Goal: Information Seeking & Learning: Learn about a topic

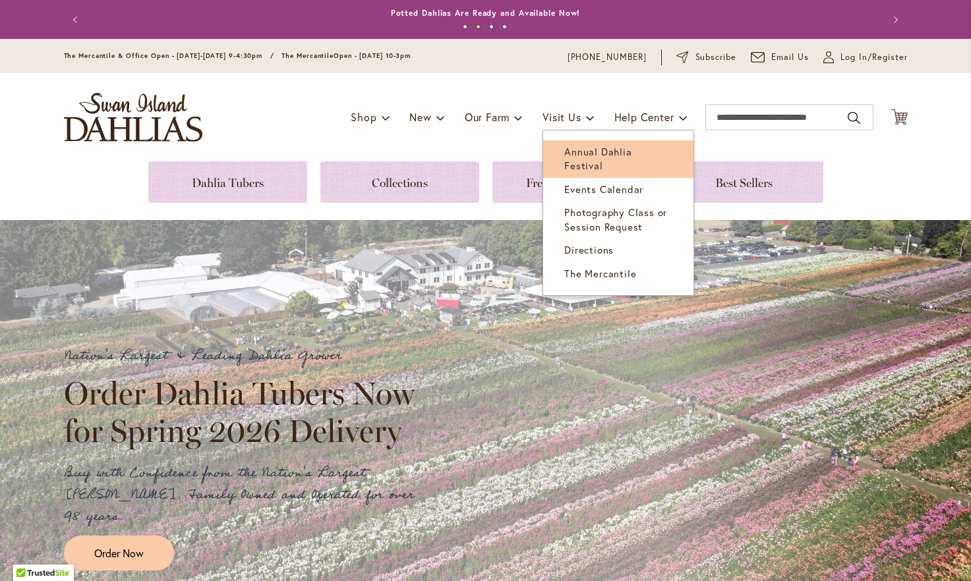
click at [594, 150] on span "Annual Dahlia Festival" at bounding box center [597, 158] width 67 height 27
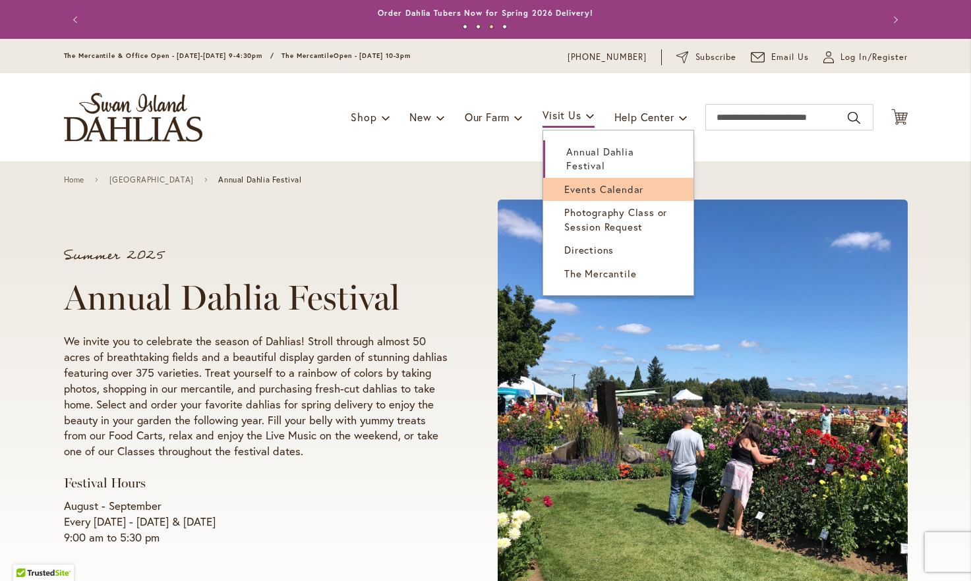
click at [576, 190] on span "Events Calendar" at bounding box center [603, 189] width 79 height 13
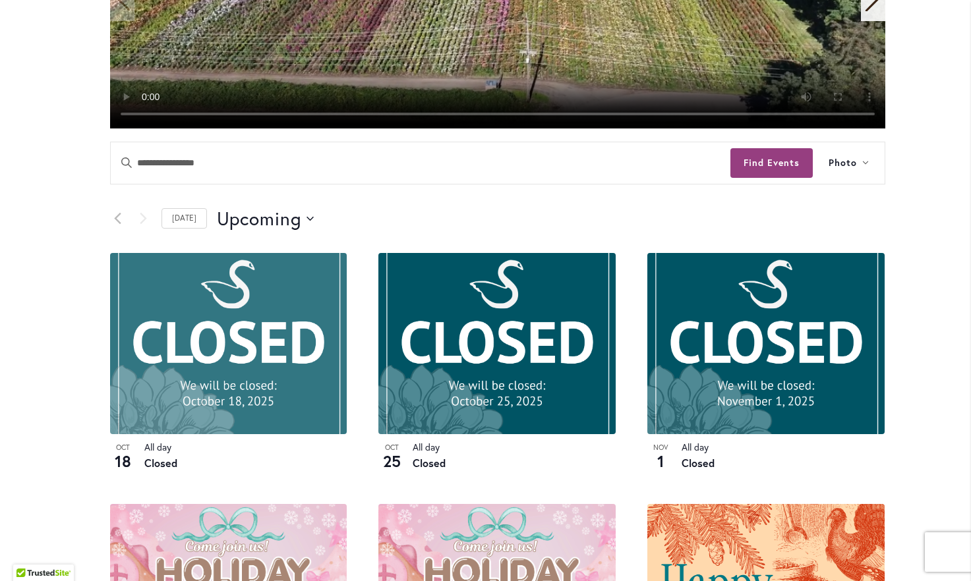
scroll to position [554, 0]
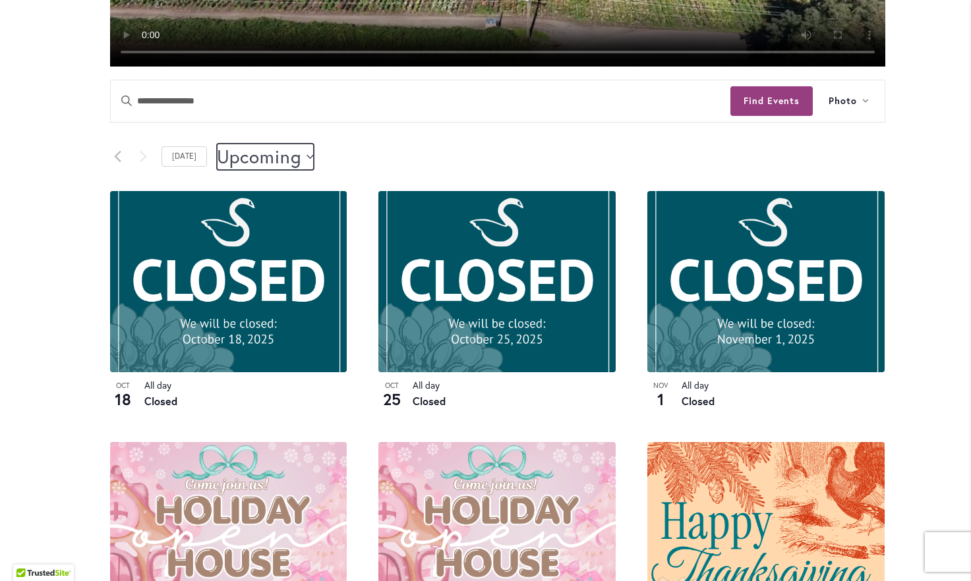
click at [293, 154] on button "Upcoming Upcoming" at bounding box center [266, 157] width 98 height 26
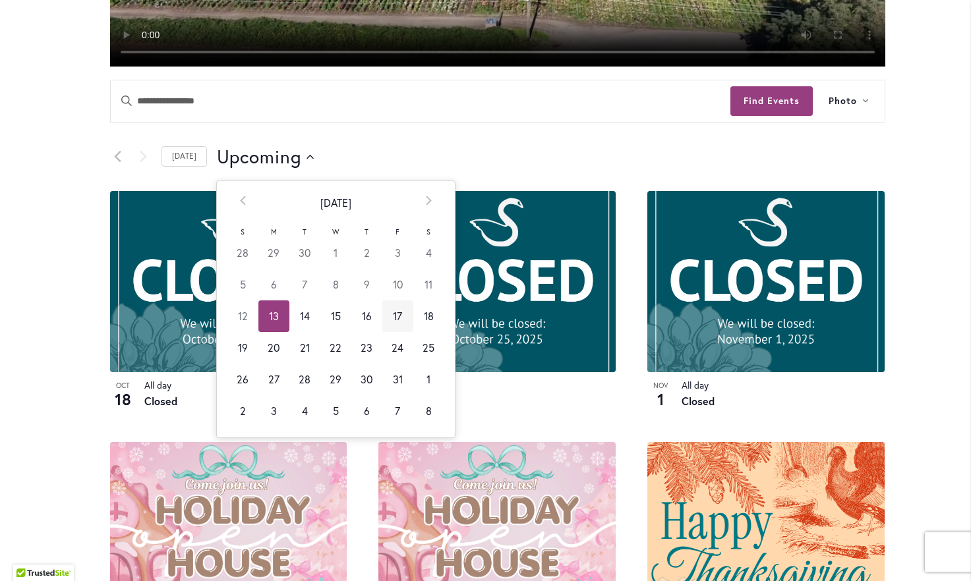
click at [389, 311] on td "17" at bounding box center [397, 317] width 31 height 32
type input "**********"
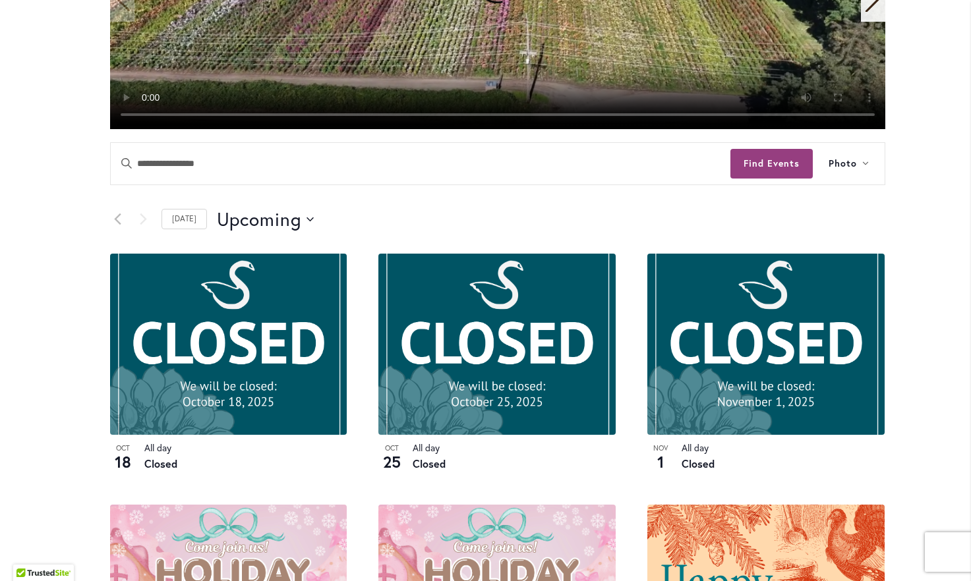
scroll to position [560, 0]
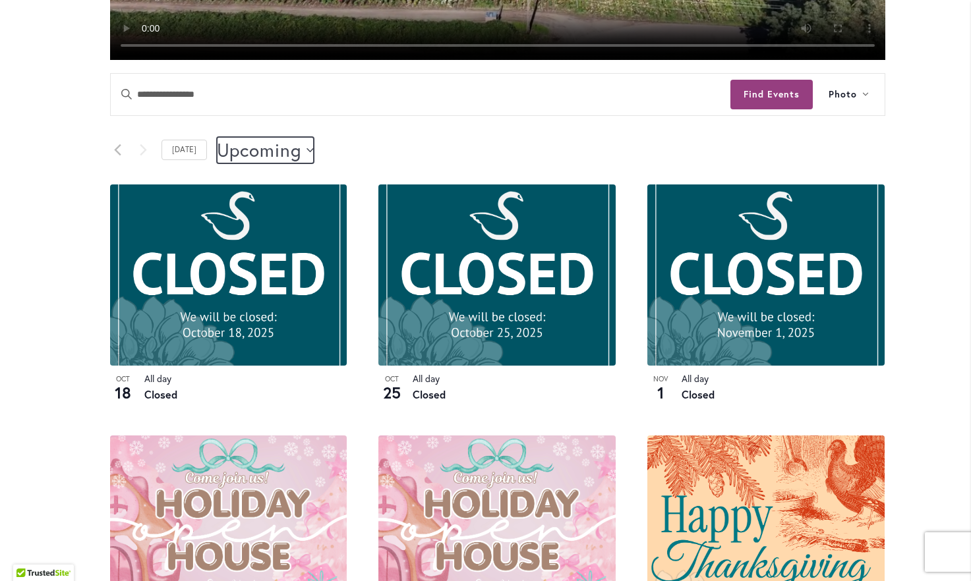
click at [306, 148] on icon "Click to toggle datepicker" at bounding box center [309, 150] width 7 height 5
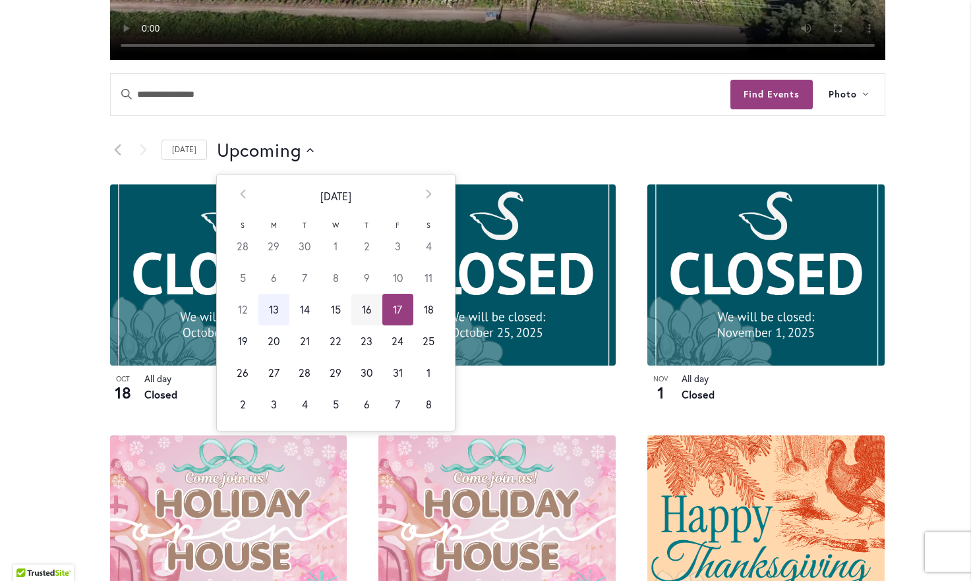
click at [355, 304] on td "16" at bounding box center [366, 310] width 31 height 32
type input "**********"
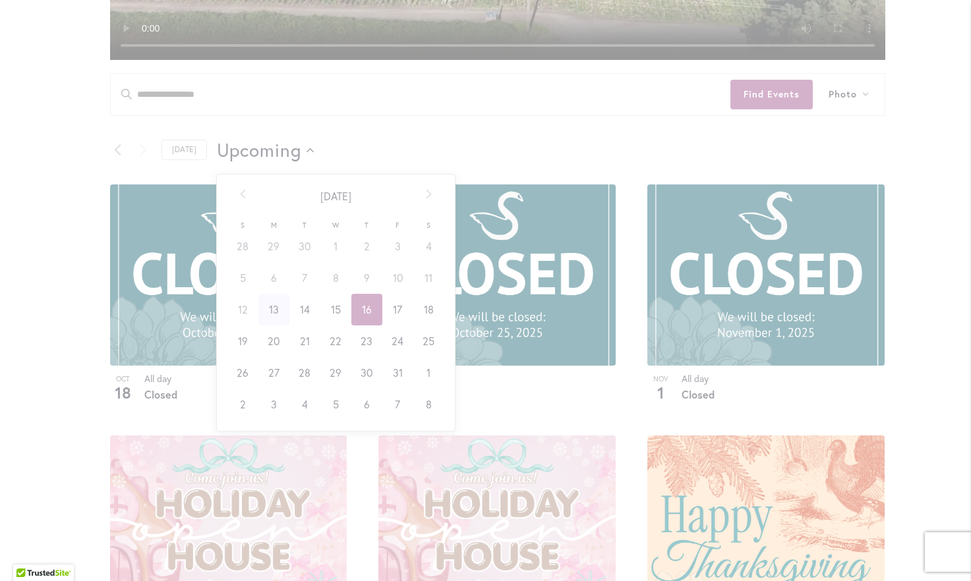
scroll to position [0, 57]
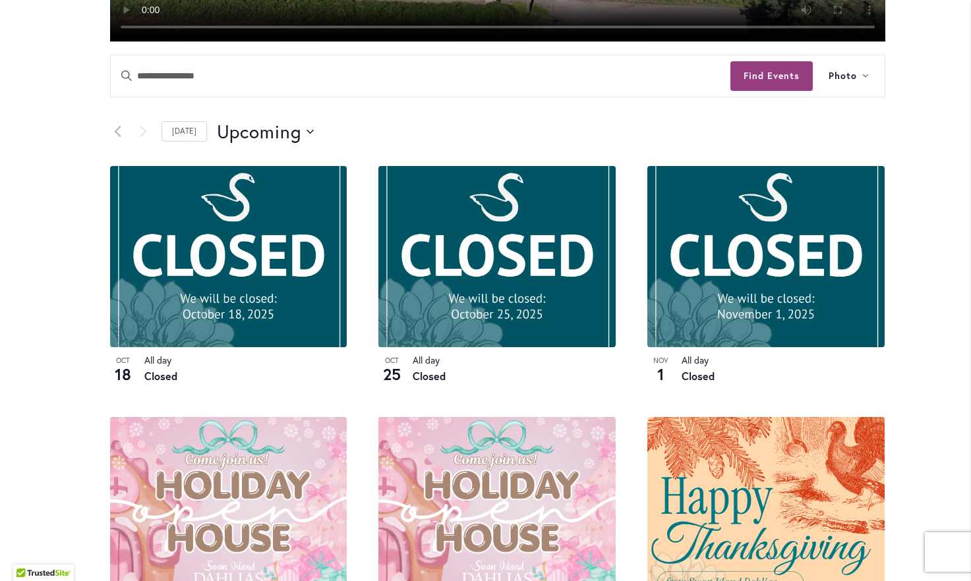
scroll to position [567, 0]
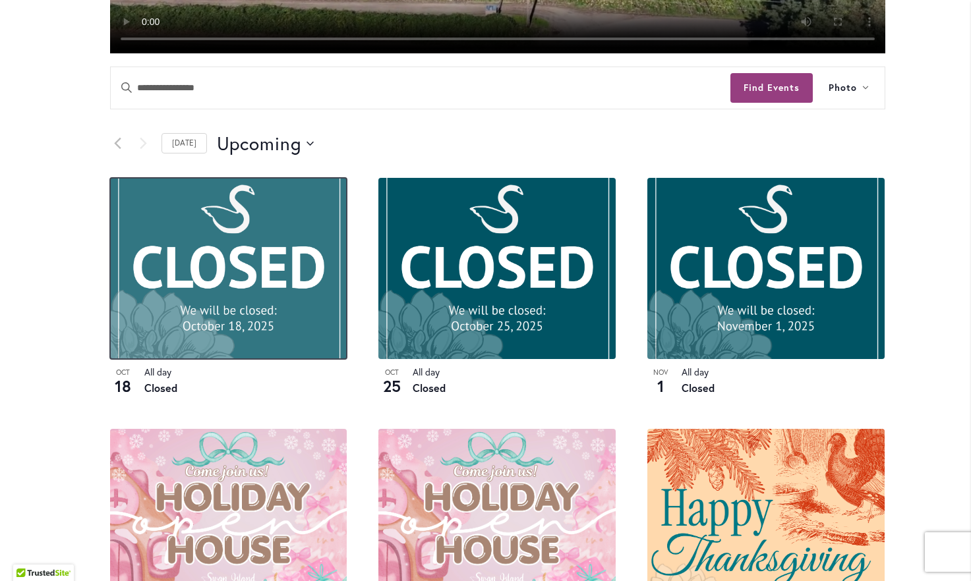
click at [236, 333] on img at bounding box center [228, 268] width 237 height 181
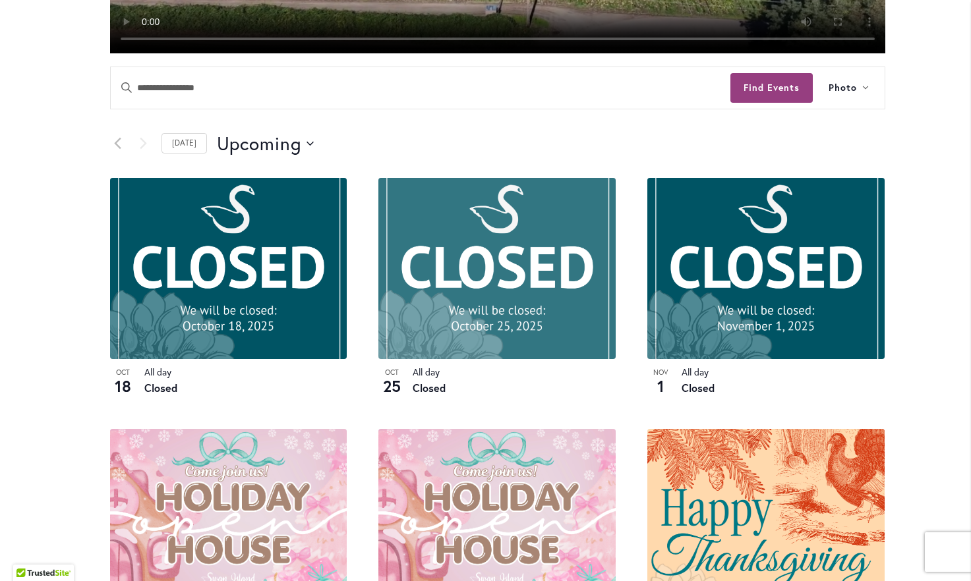
scroll to position [844, 0]
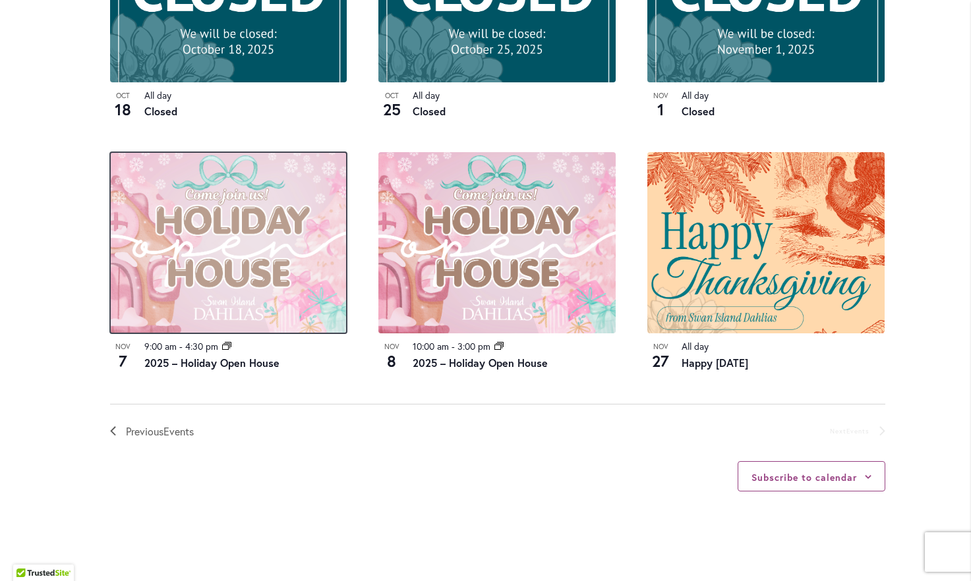
click at [212, 299] on img at bounding box center [228, 242] width 237 height 181
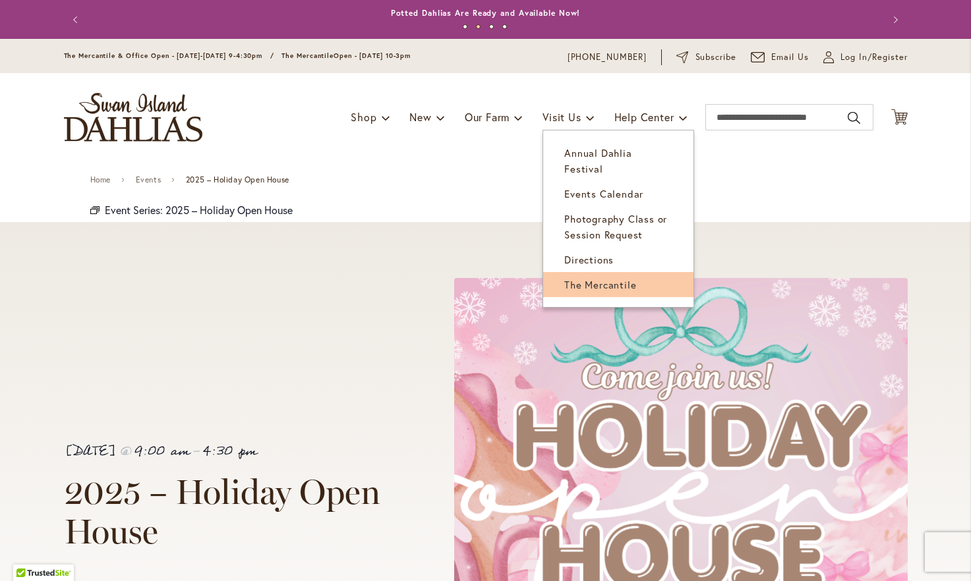
click at [581, 278] on span "The Mercantile" at bounding box center [600, 284] width 72 height 13
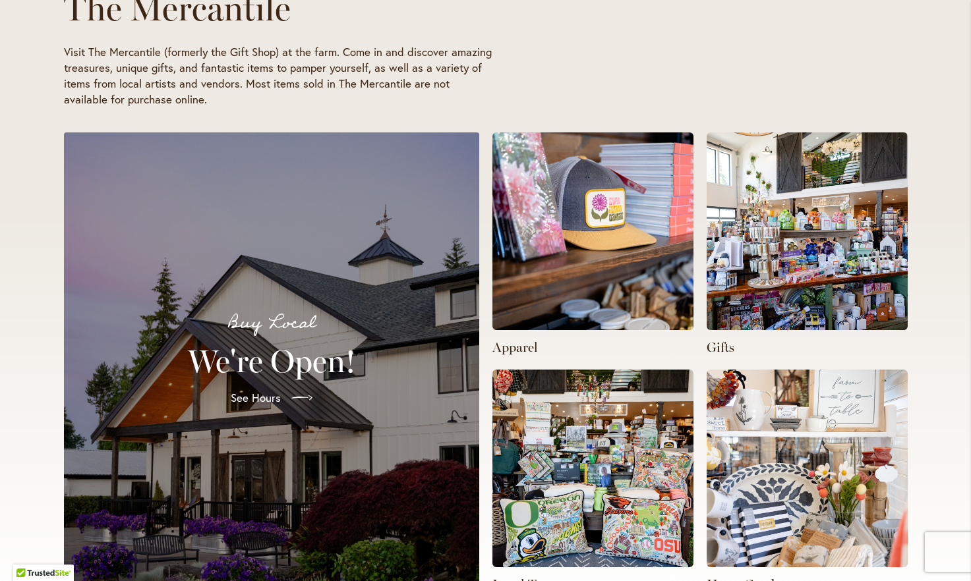
click at [525, 246] on img at bounding box center [592, 231] width 201 height 198
click at [607, 252] on img at bounding box center [592, 231] width 201 height 198
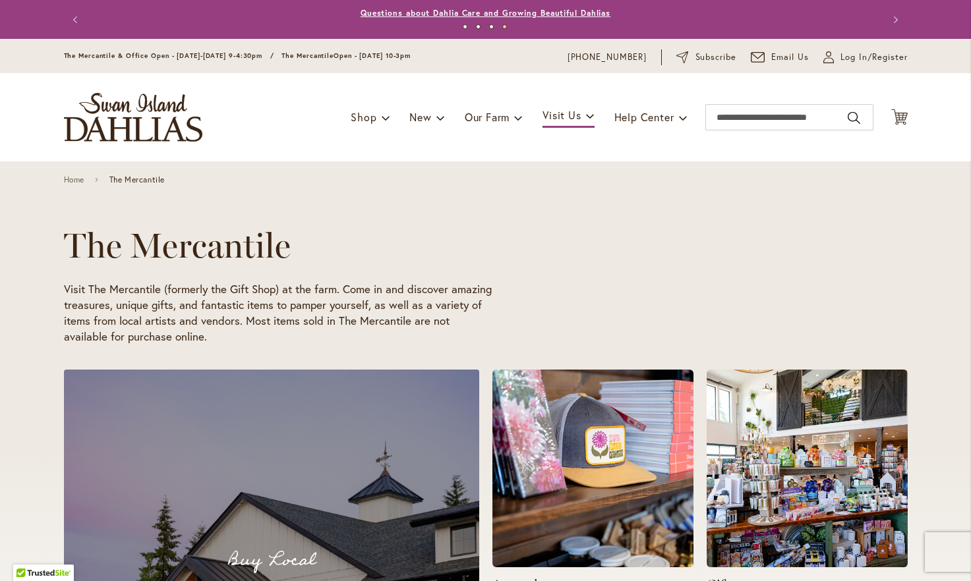
scroll to position [0, 314]
